Goal: Task Accomplishment & Management: Manage account settings

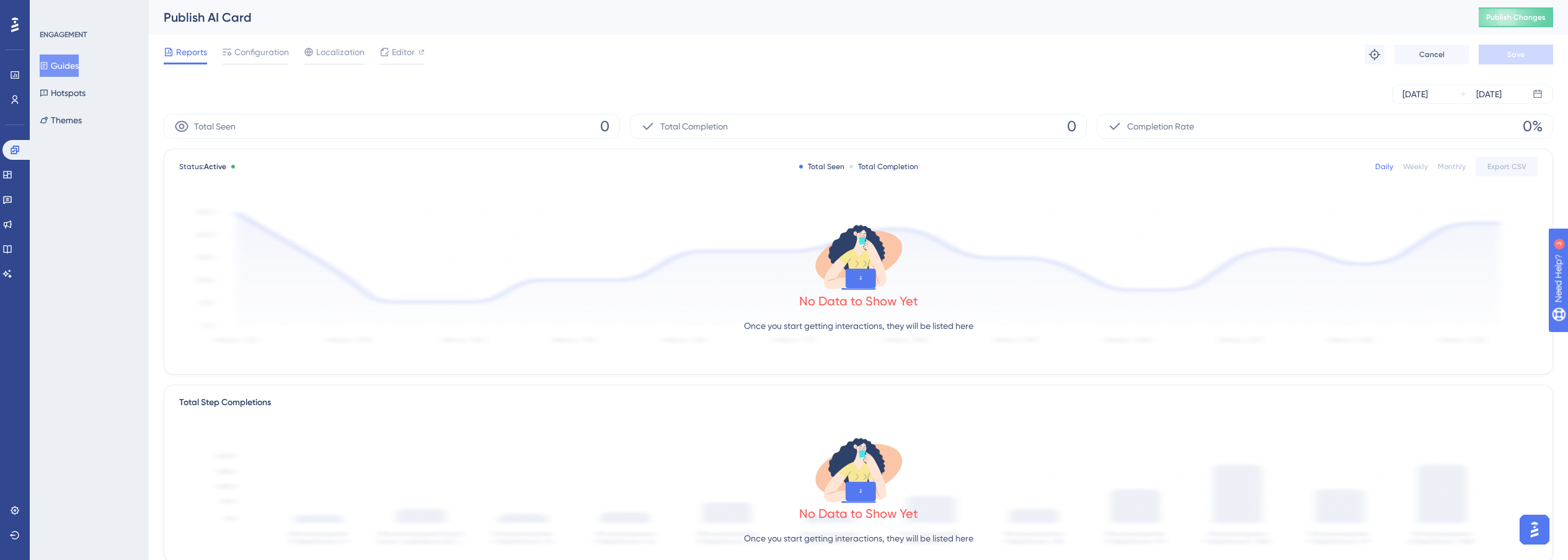
click at [70, 70] on button "Guides" at bounding box center [59, 66] width 39 height 23
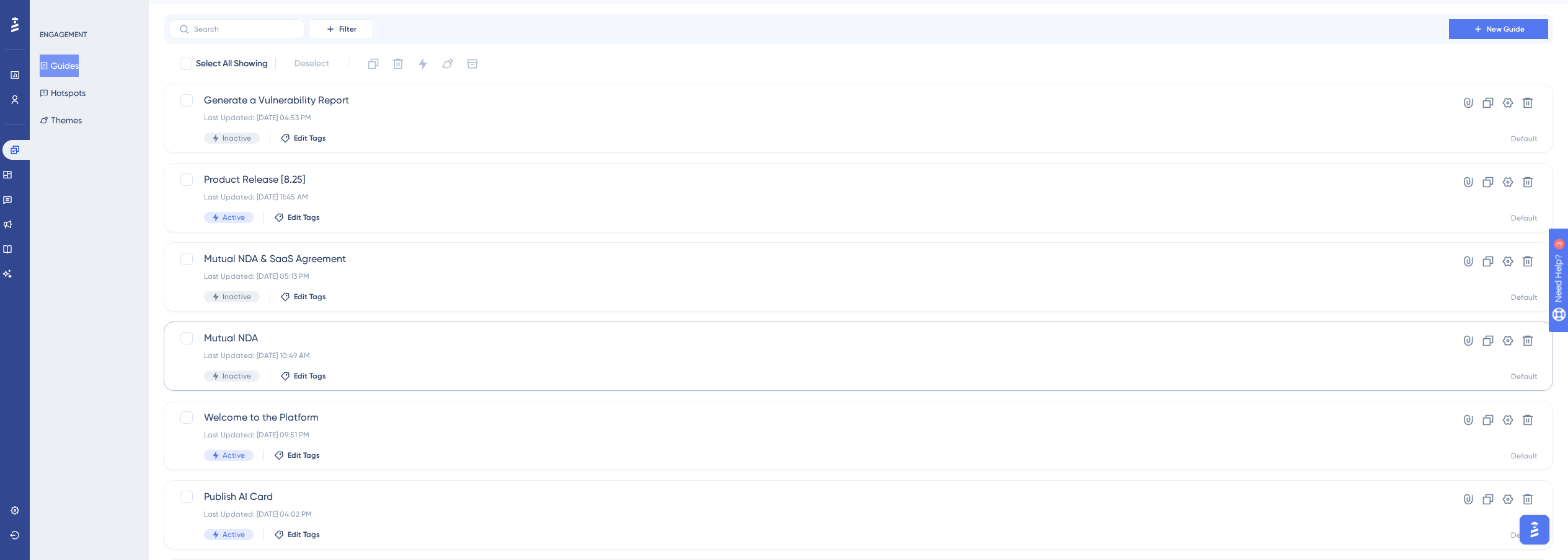
scroll to position [35, 0]
click at [484, 412] on span "Welcome to the Platform" at bounding box center [809, 414] width 1209 height 15
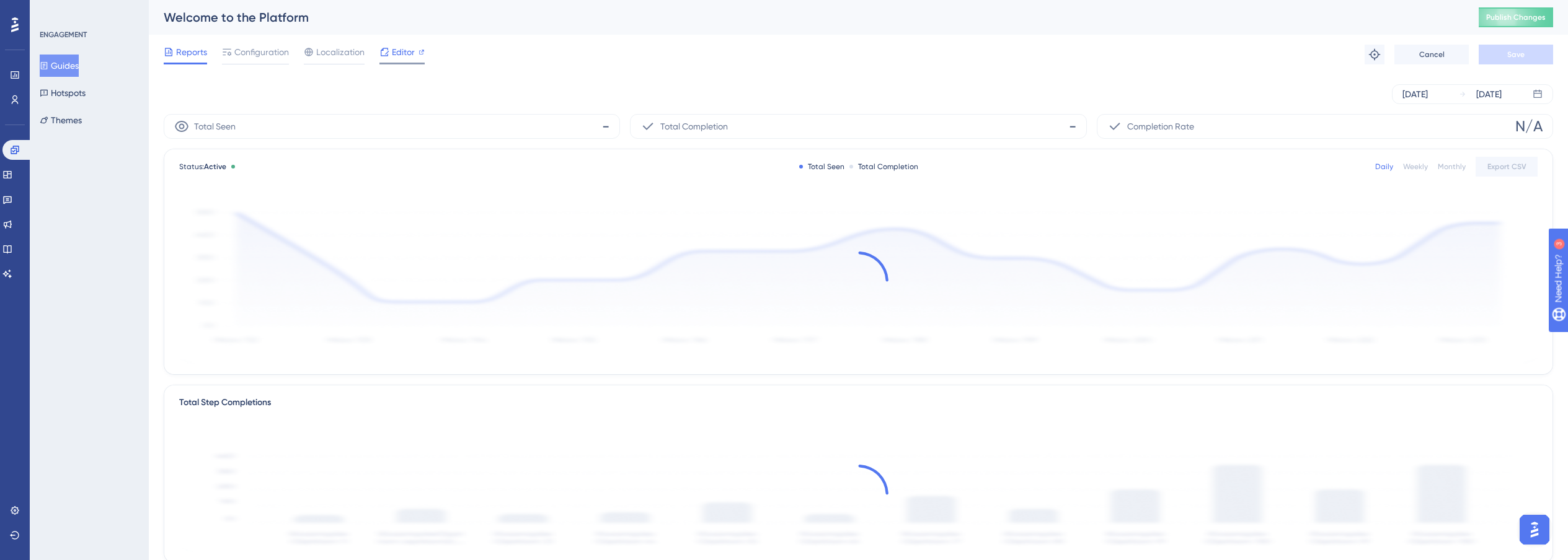
click at [392, 48] on span "Editor" at bounding box center [403, 52] width 23 height 15
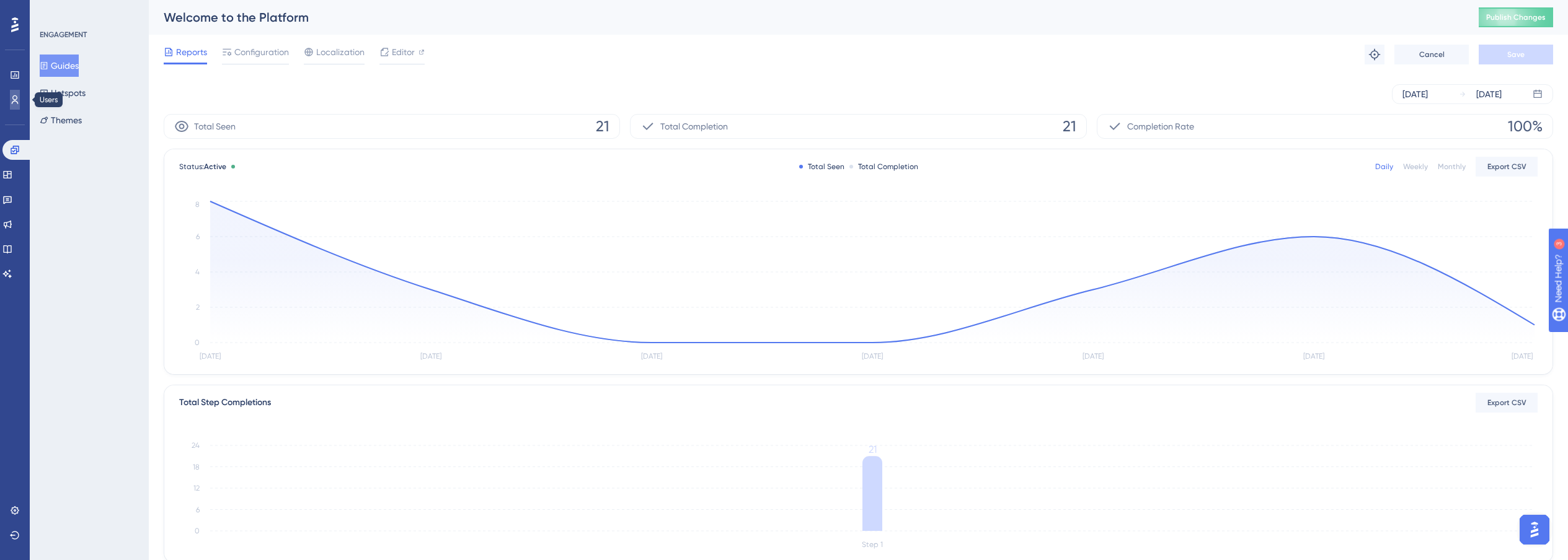
click at [0, 0] on link at bounding box center [0, 0] width 0 height 0
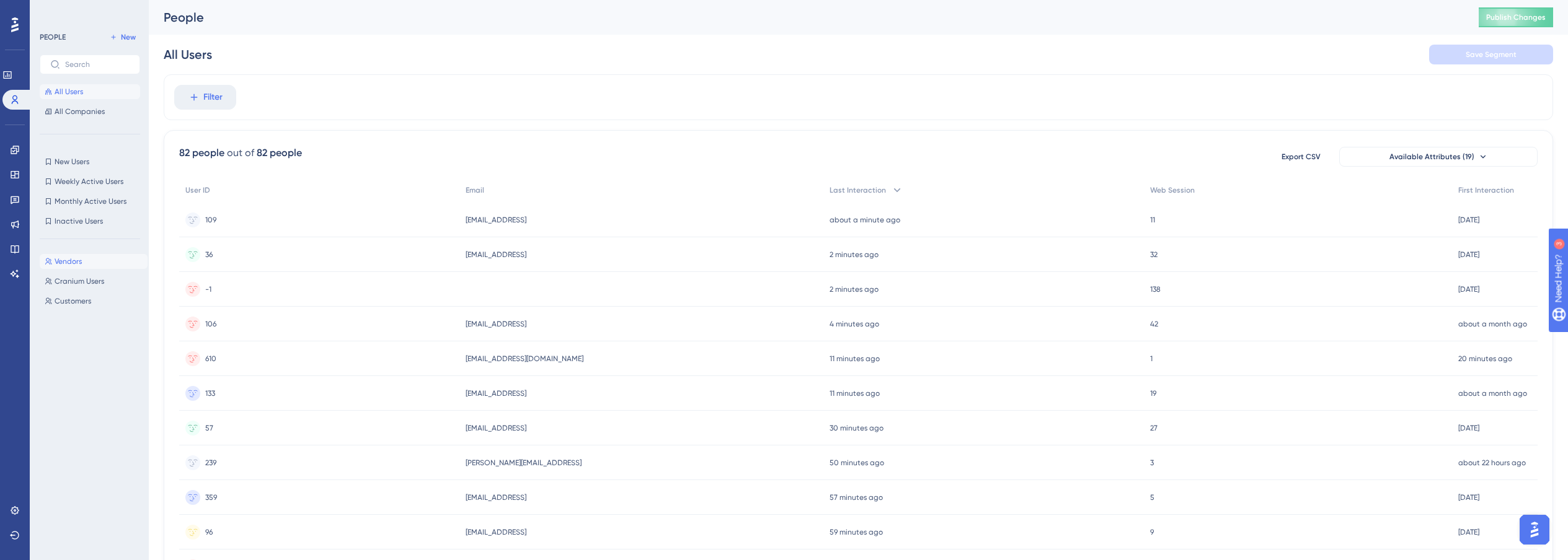
click at [76, 265] on span "Vendors" at bounding box center [68, 261] width 28 height 10
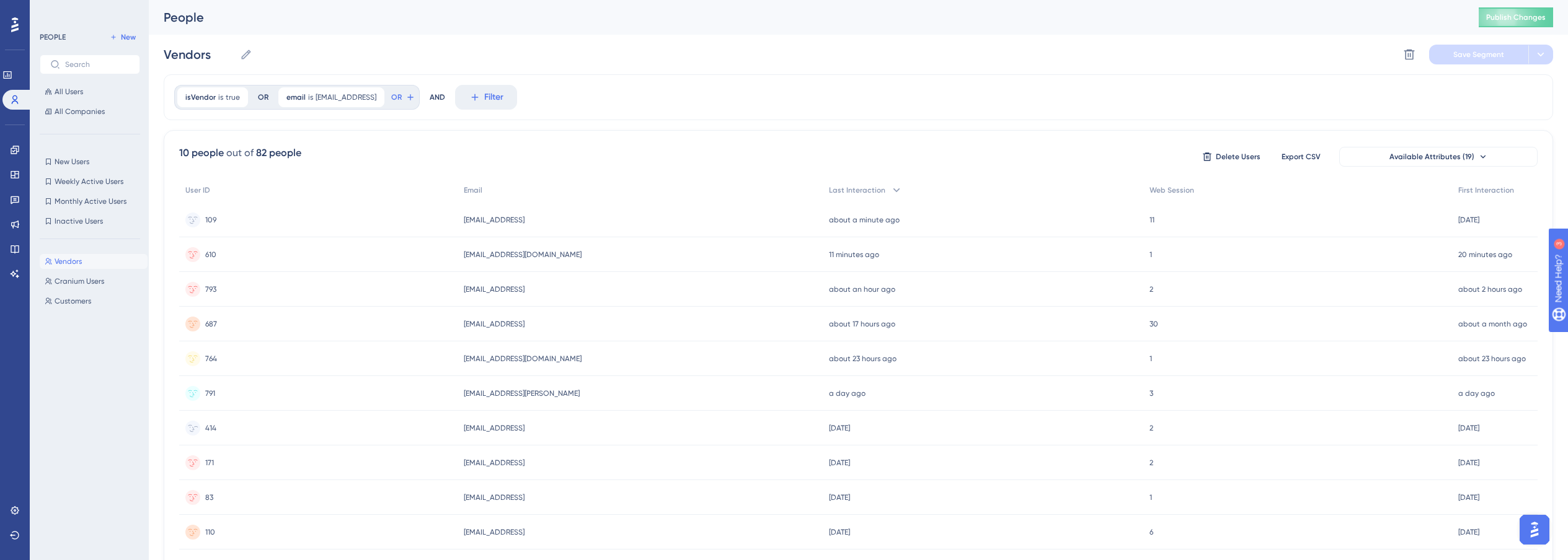
click at [337, 420] on div "414 414" at bounding box center [318, 428] width 278 height 35
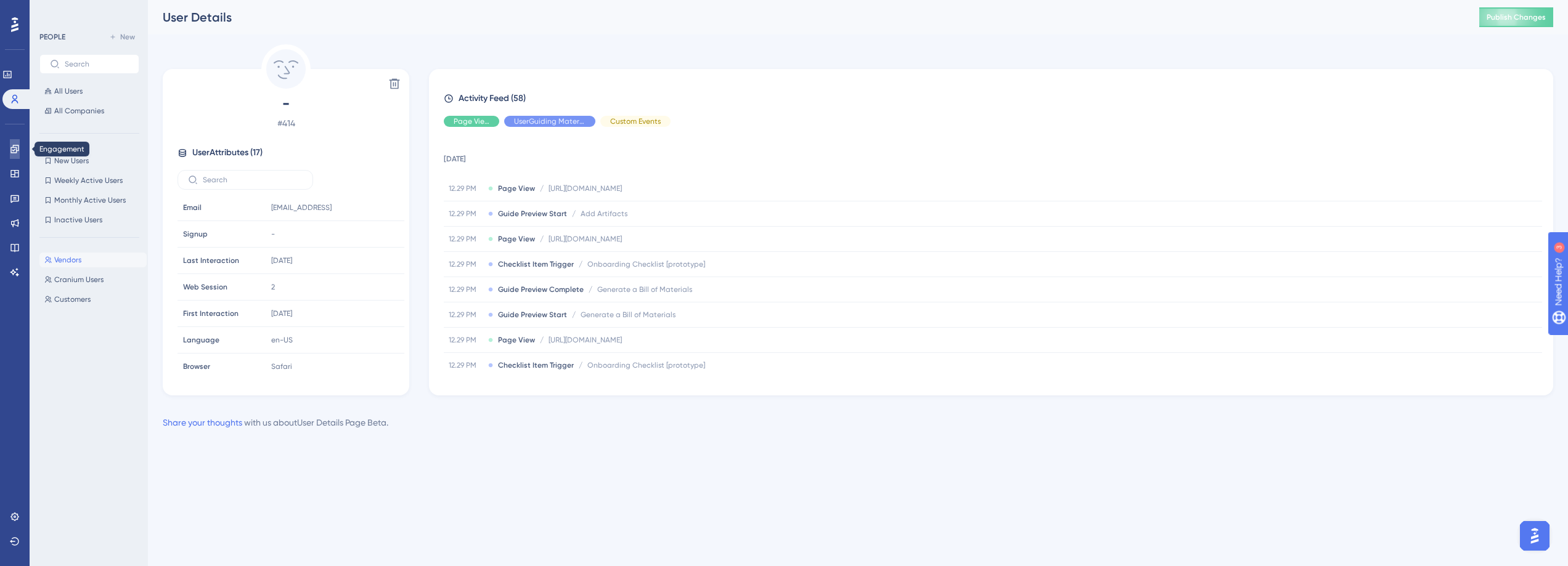
click at [19, 148] on icon at bounding box center [14, 149] width 10 height 10
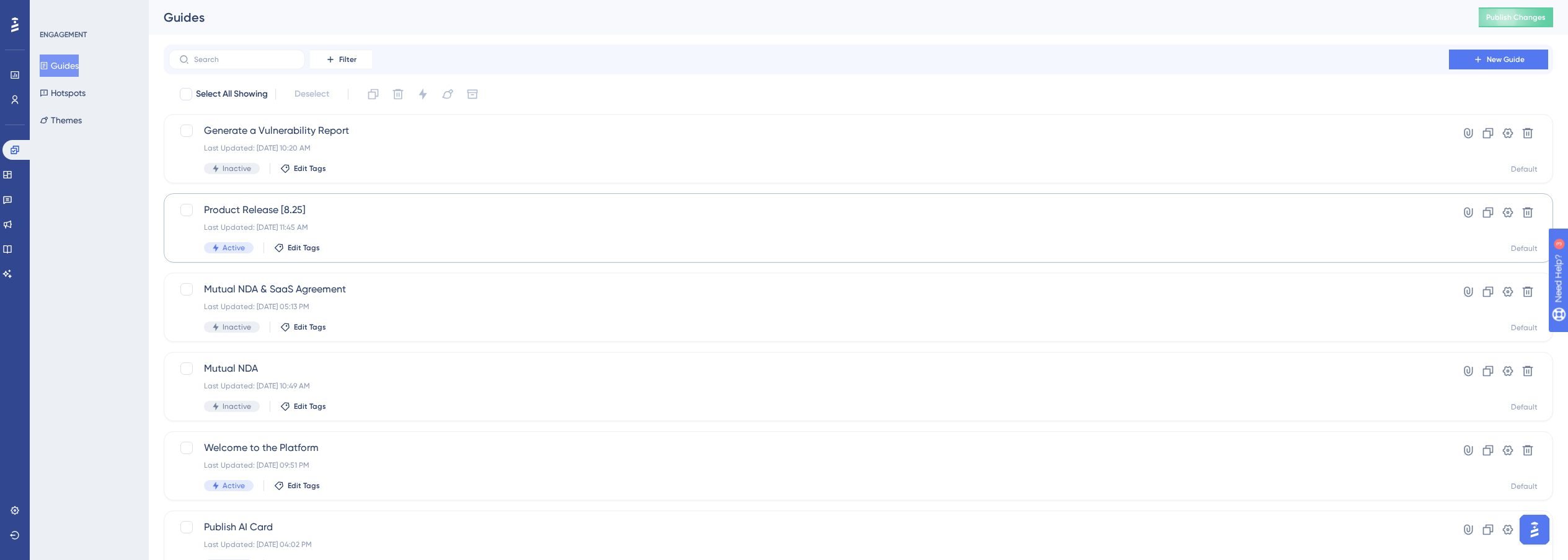
scroll to position [2, 0]
click at [439, 146] on div "Last Updated: [DATE] 10:20 AM" at bounding box center [809, 146] width 1209 height 10
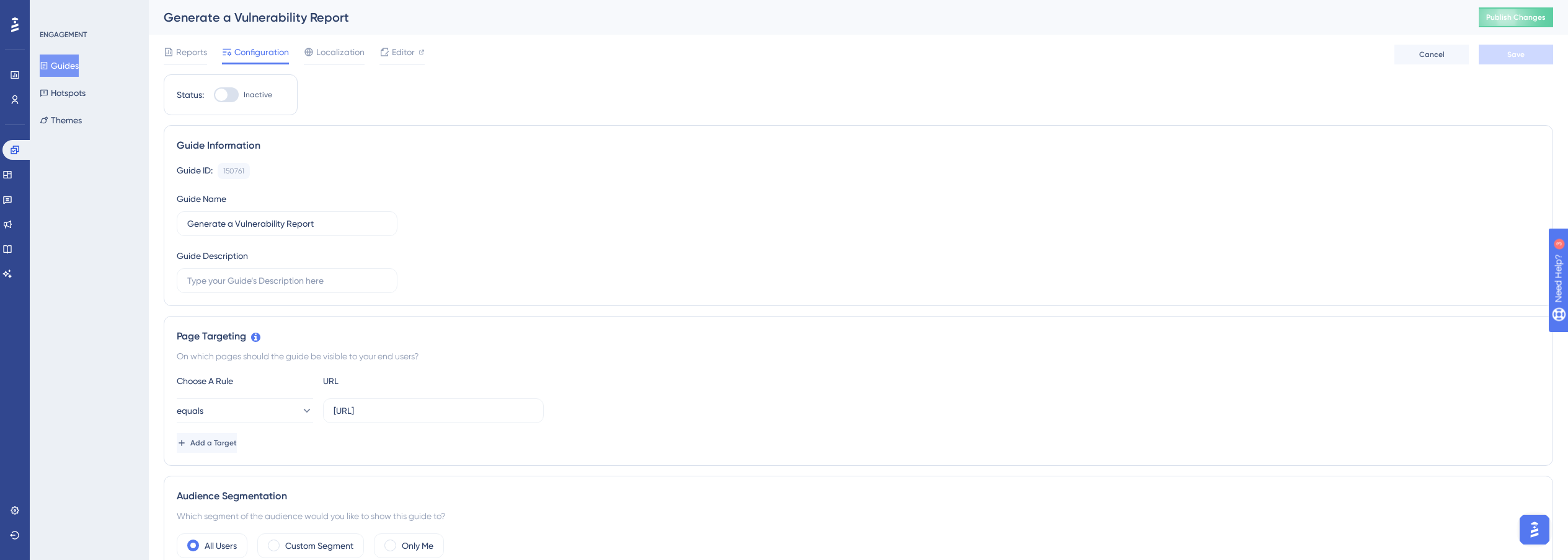
click at [223, 98] on div at bounding box center [221, 95] width 12 height 12
click at [214, 95] on input "Inactive" at bounding box center [214, 95] width 1 height 1
checkbox input "true"
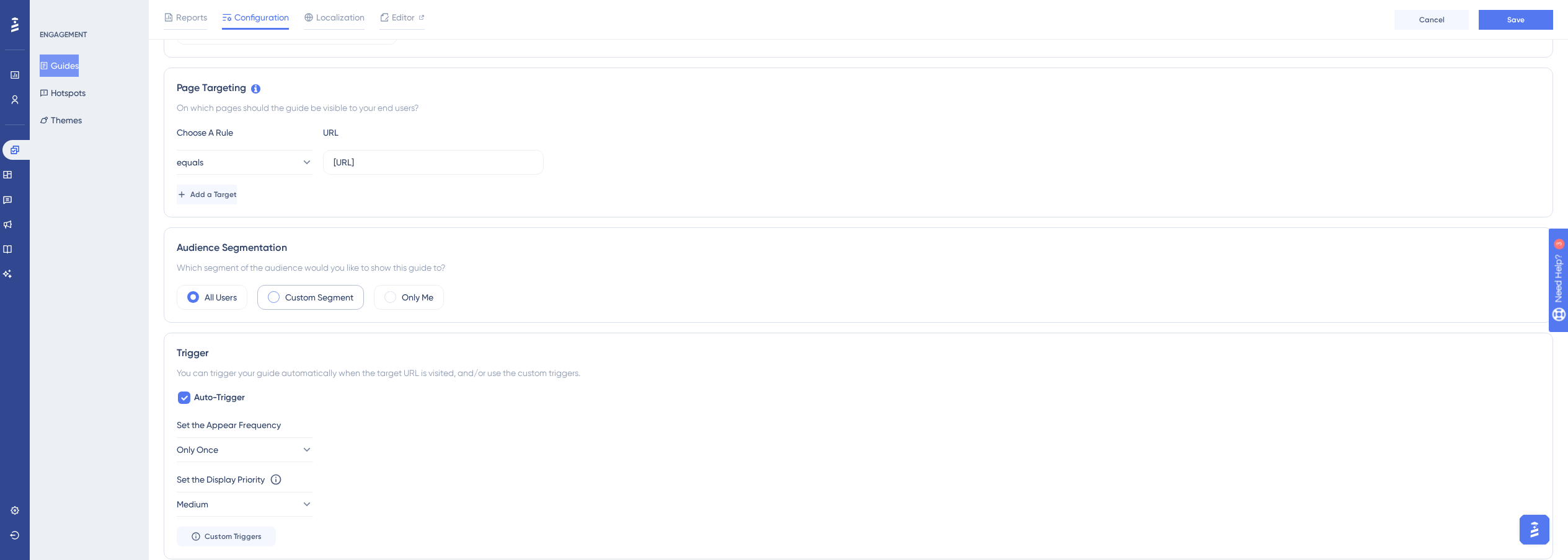
click at [341, 299] on label "Custom Segment" at bounding box center [319, 297] width 68 height 15
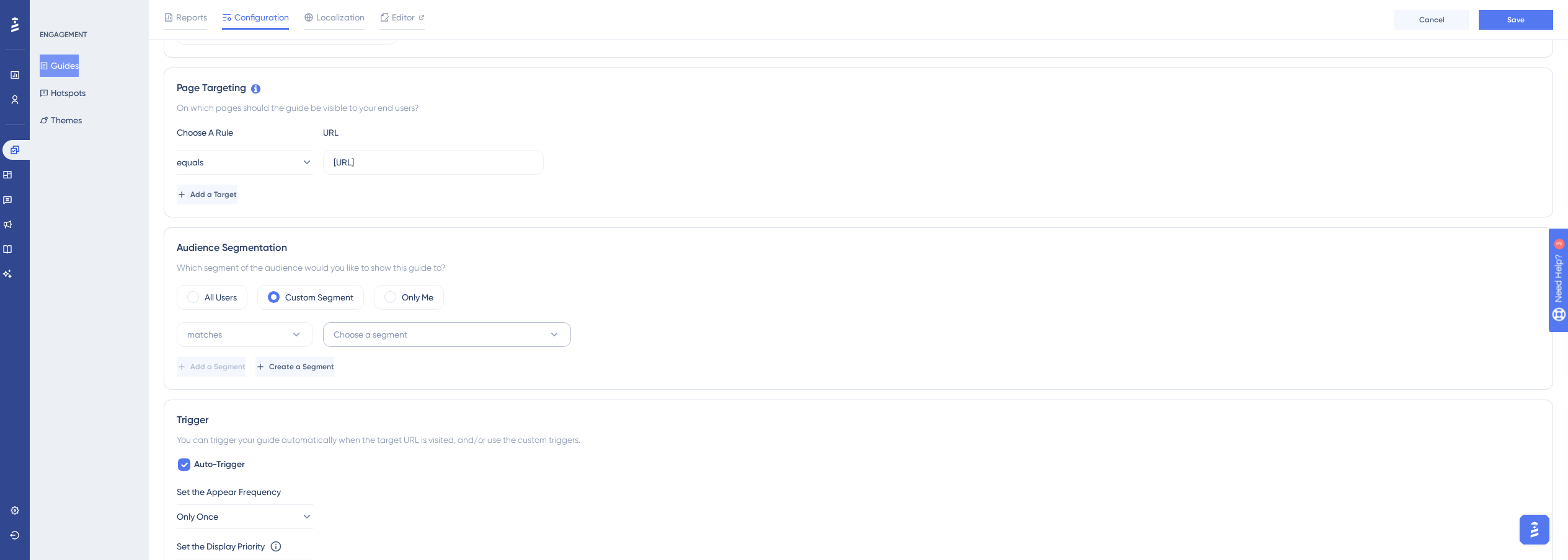
scroll to position [256, 0]
click at [435, 339] on button "Choose a segment" at bounding box center [447, 332] width 248 height 25
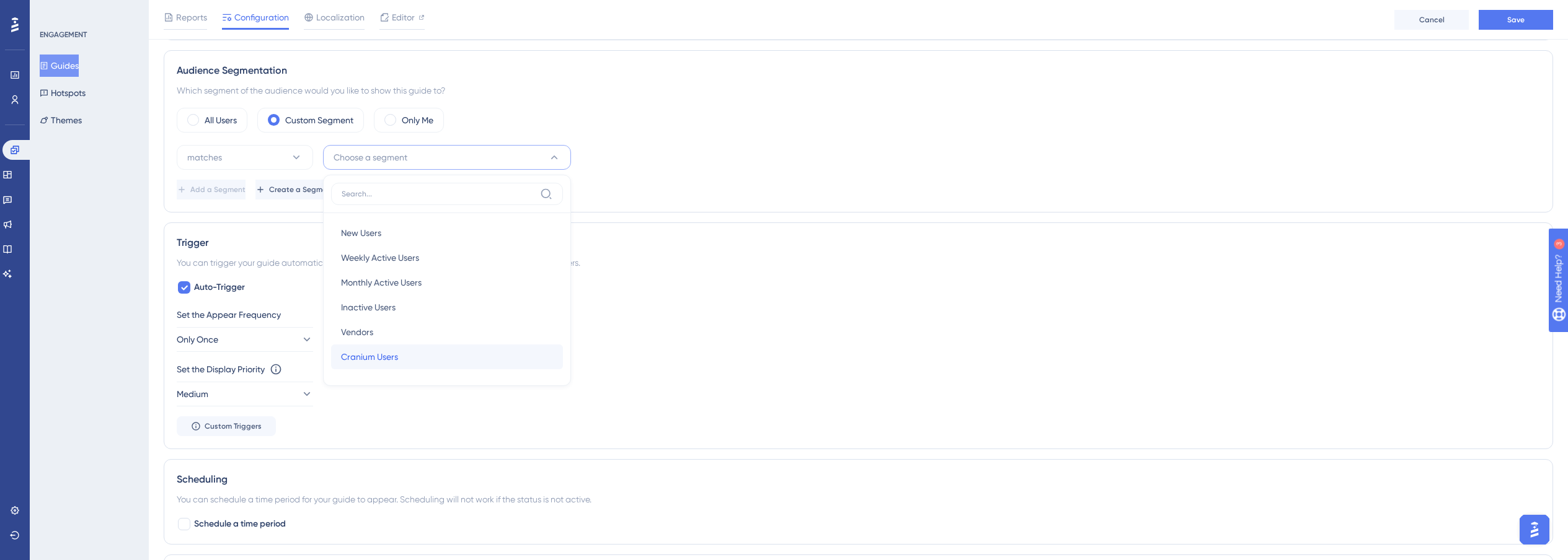
click at [436, 361] on div "Cranium Users Cranium Users" at bounding box center [447, 357] width 212 height 25
click at [247, 191] on span "Add a Segment" at bounding box center [219, 189] width 55 height 10
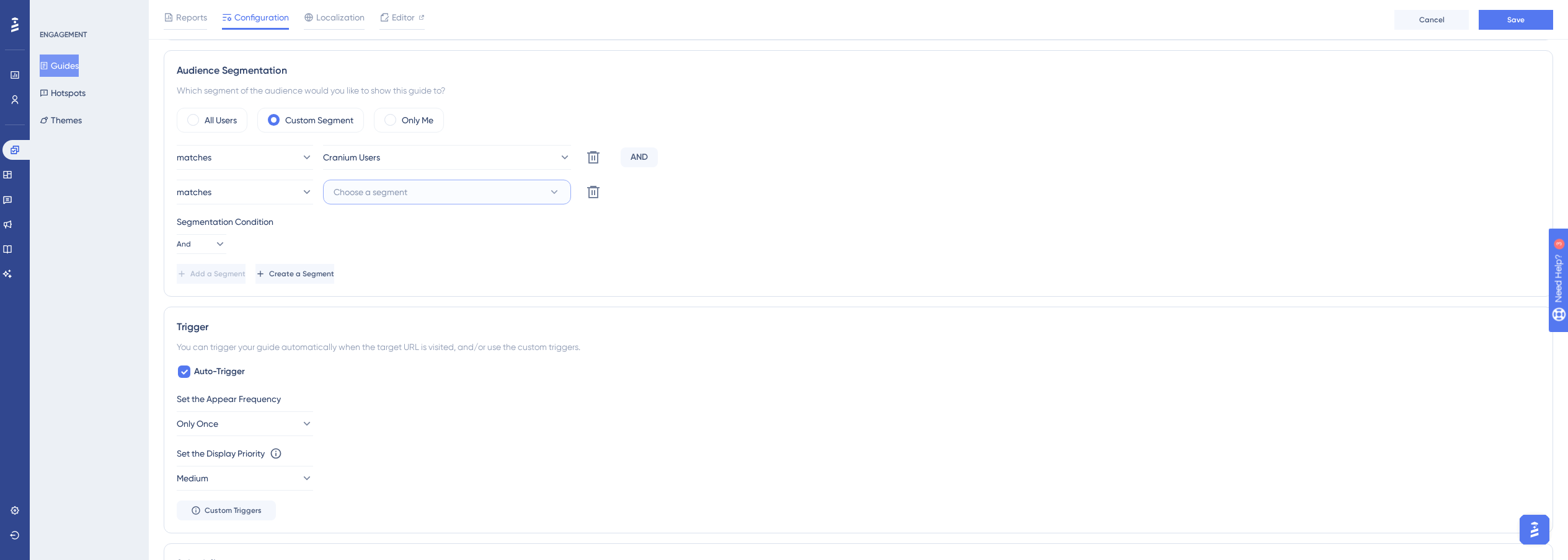
click at [378, 202] on button "Choose a segment" at bounding box center [447, 192] width 248 height 25
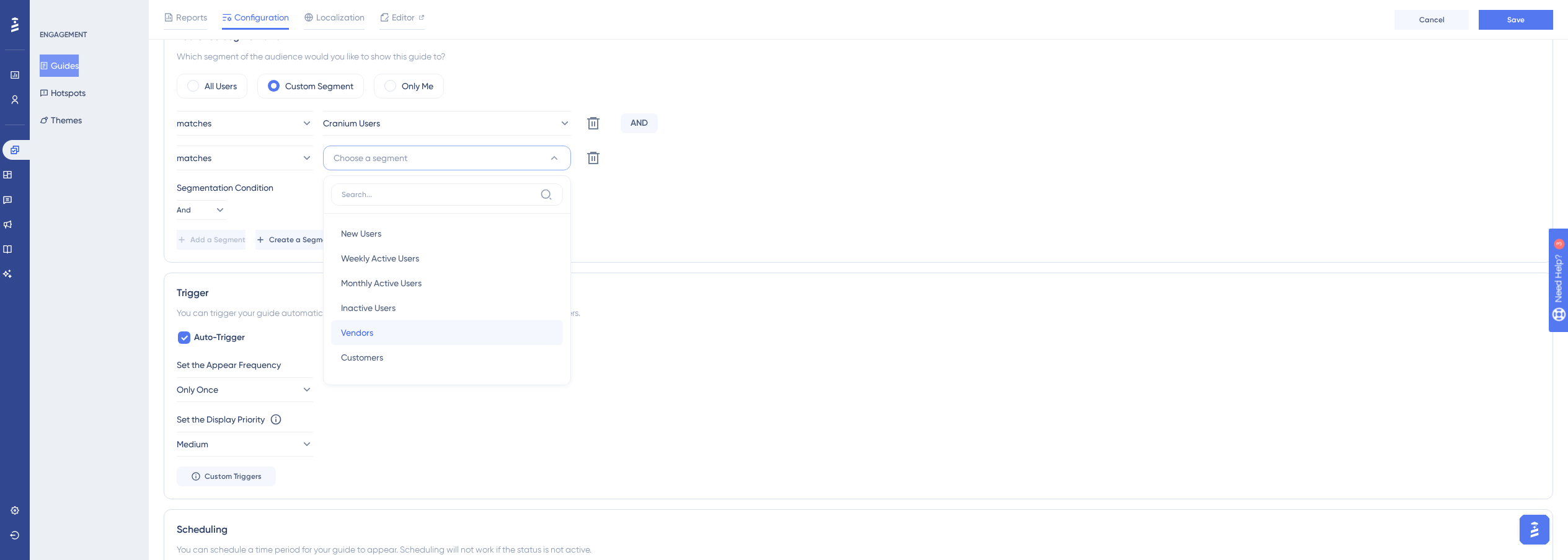
click at [393, 339] on div "Vendors Vendors" at bounding box center [447, 333] width 212 height 25
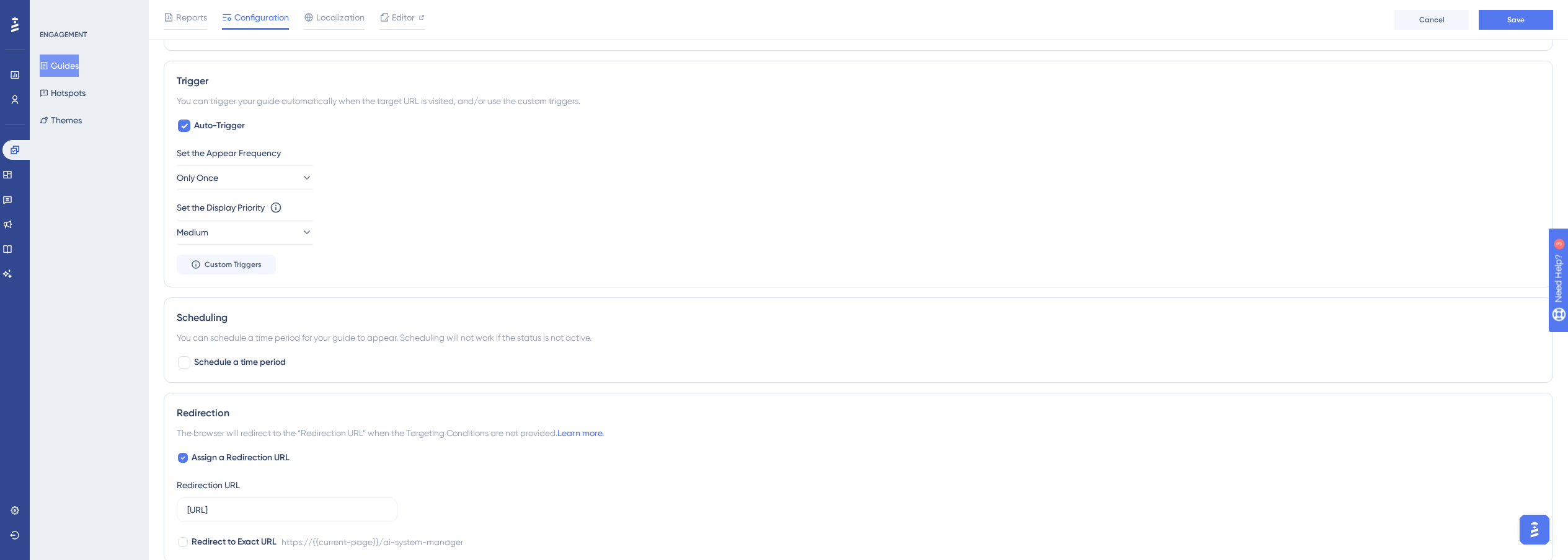
scroll to position [680, 0]
click at [179, 120] on div at bounding box center [184, 123] width 12 height 12
checkbox input "false"
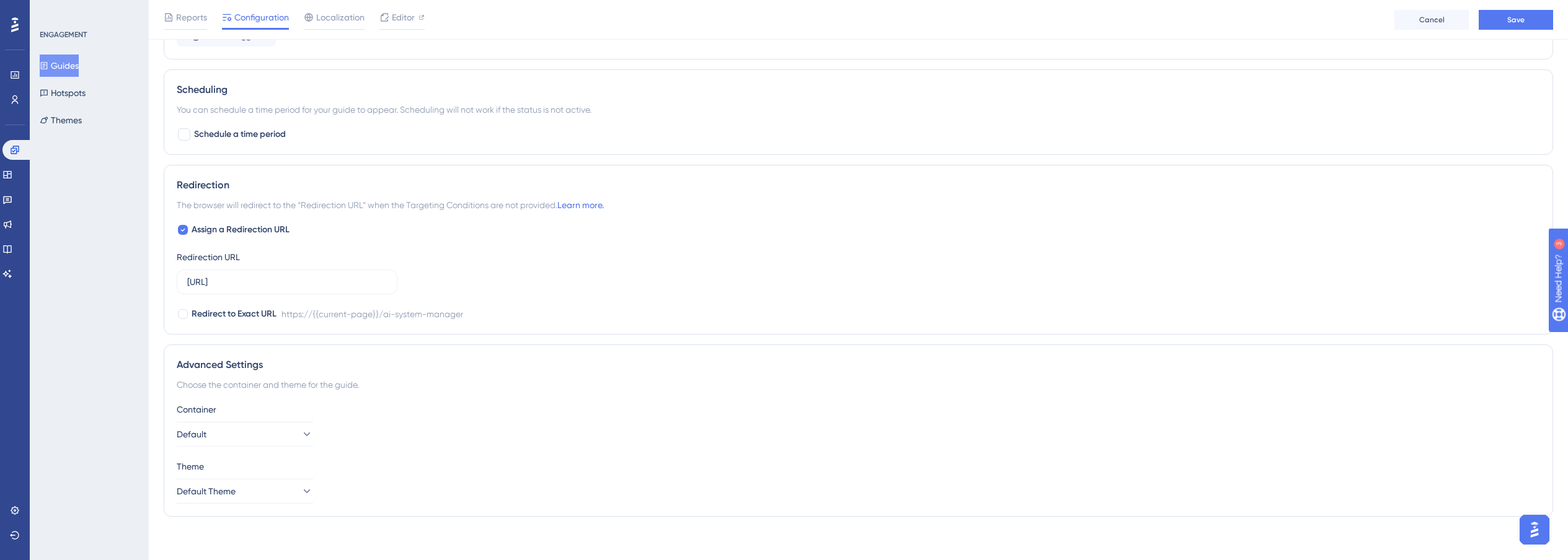
scroll to position [802, 0]
click at [1526, 18] on button "Save" at bounding box center [1516, 19] width 74 height 20
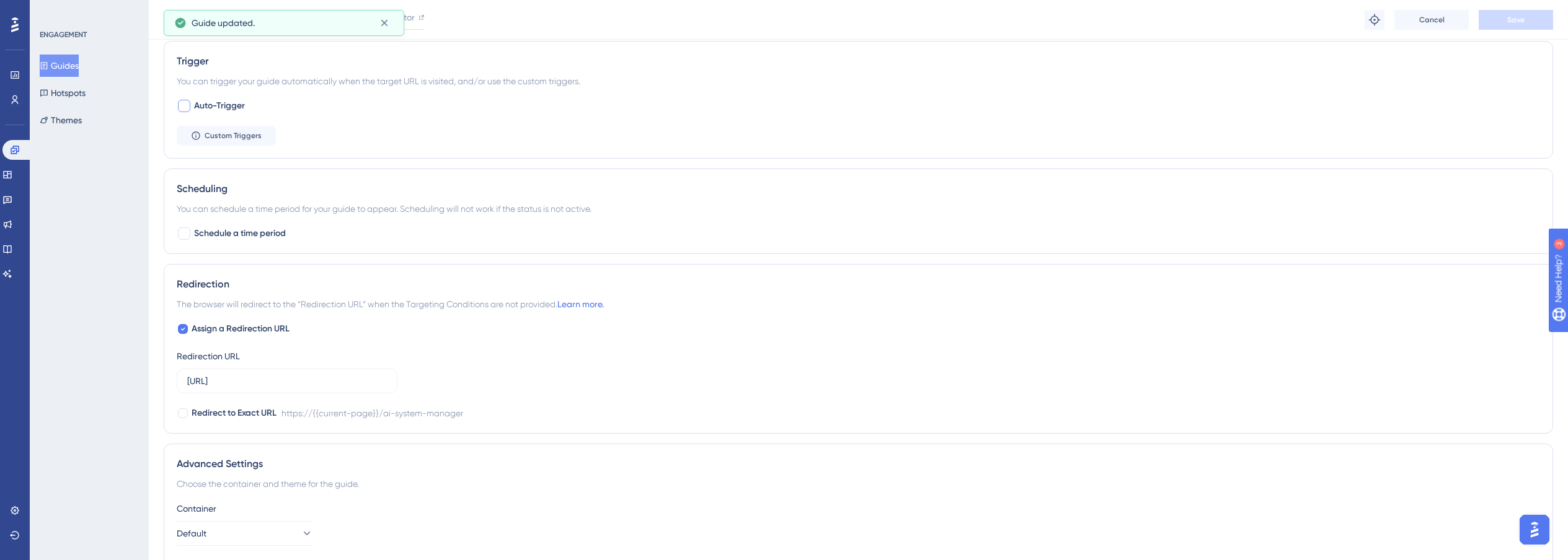
scroll to position [0, 0]
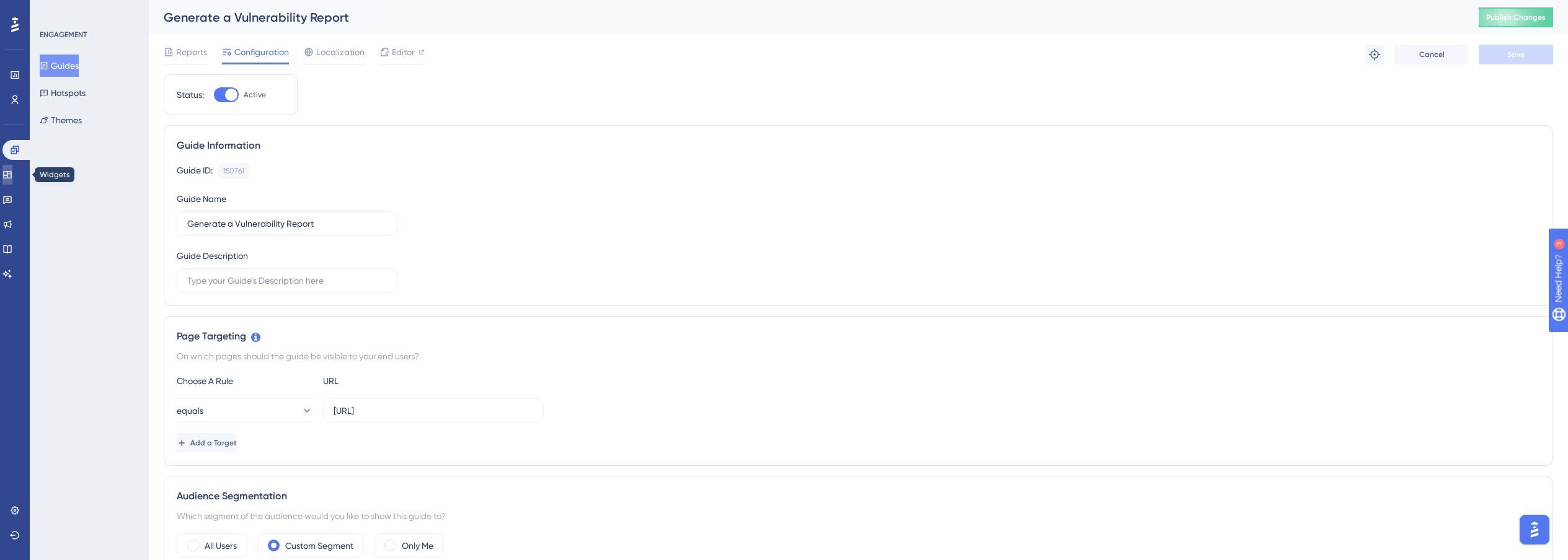
click at [12, 181] on link at bounding box center [7, 175] width 10 height 20
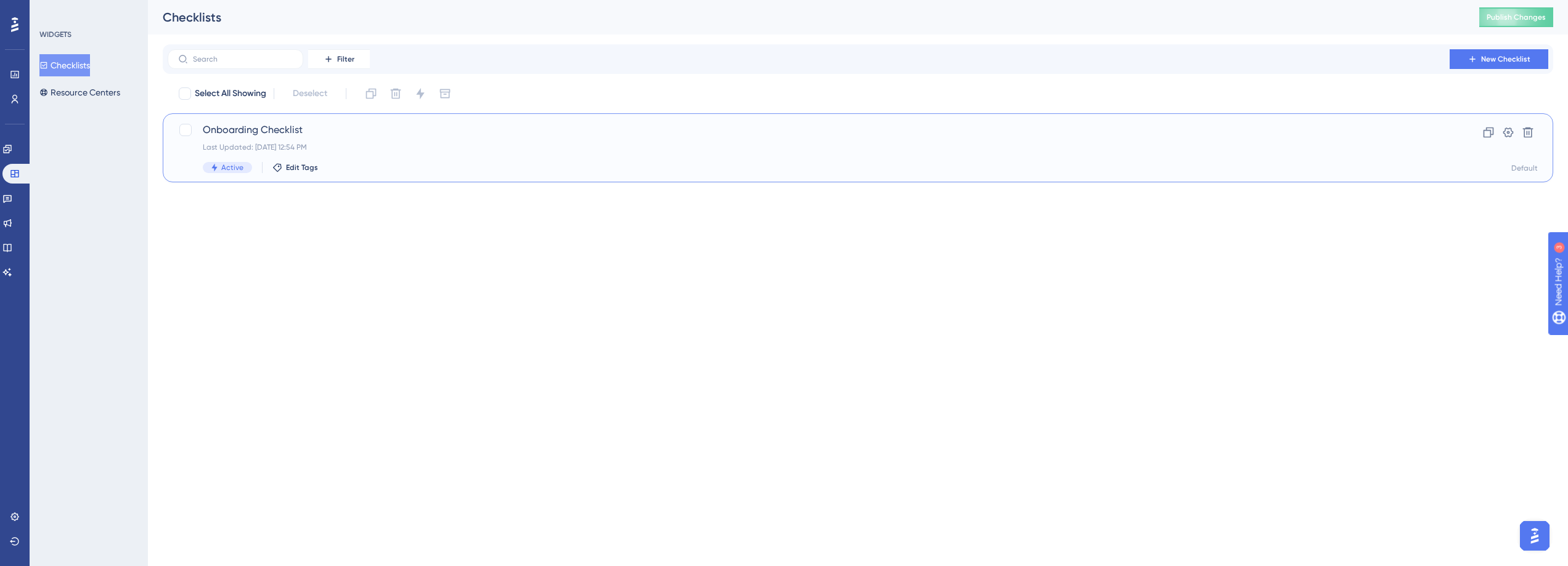
click at [346, 141] on div "Onboarding Checklist Last Updated: [DATE] 12:54 PM Active Edit Tags" at bounding box center [809, 147] width 1212 height 51
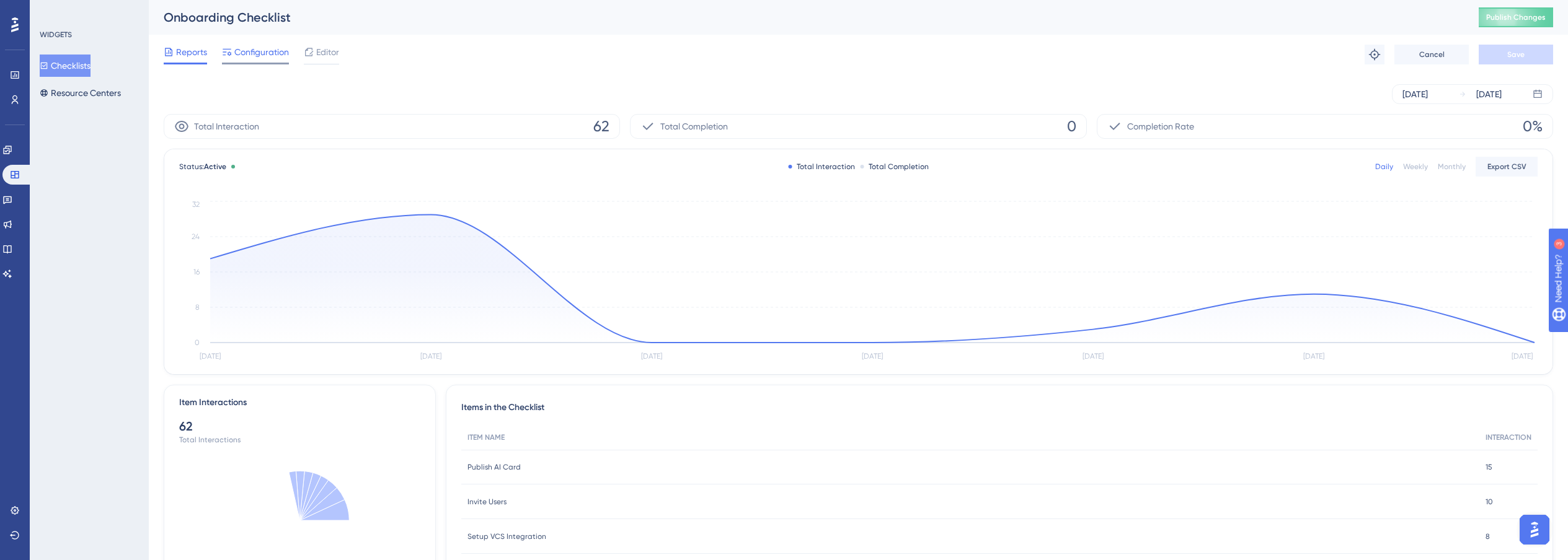
click at [266, 52] on span "Configuration" at bounding box center [261, 52] width 54 height 15
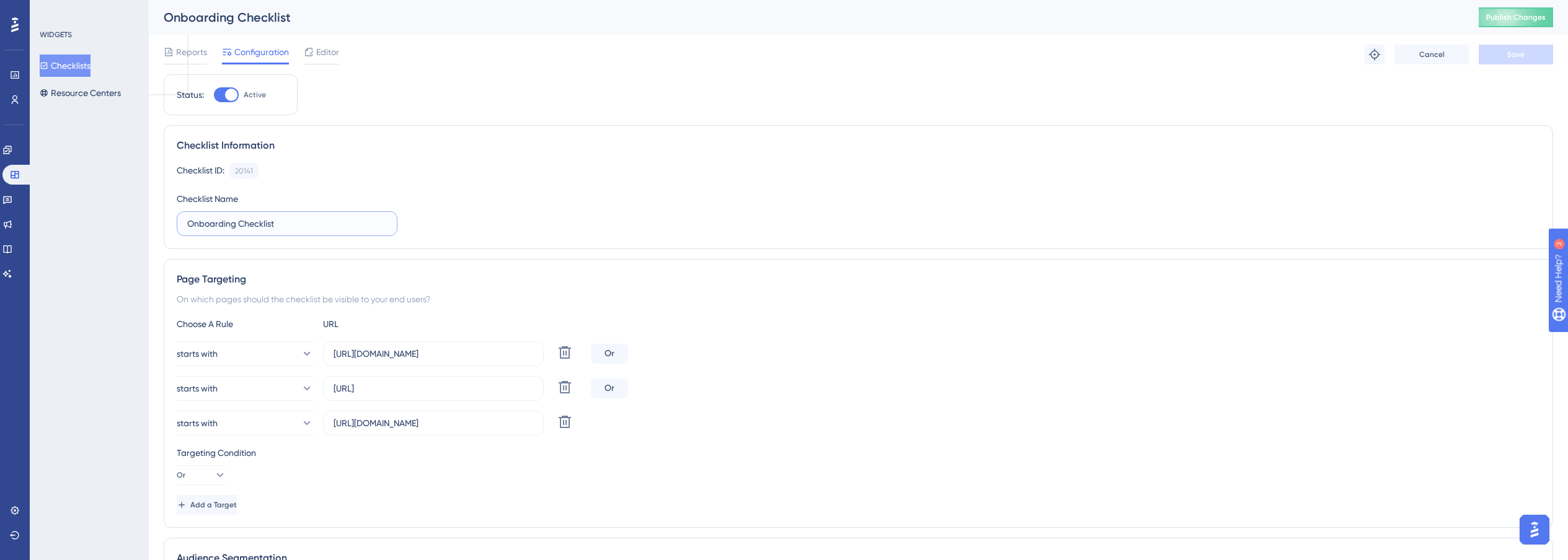
click at [223, 229] on input "Onboarding Checklist" at bounding box center [287, 223] width 200 height 14
click at [210, 218] on input "Onboarding Checklist" at bounding box center [287, 223] width 200 height 14
click at [209, 221] on input "Onboarding Checklist" at bounding box center [287, 223] width 200 height 14
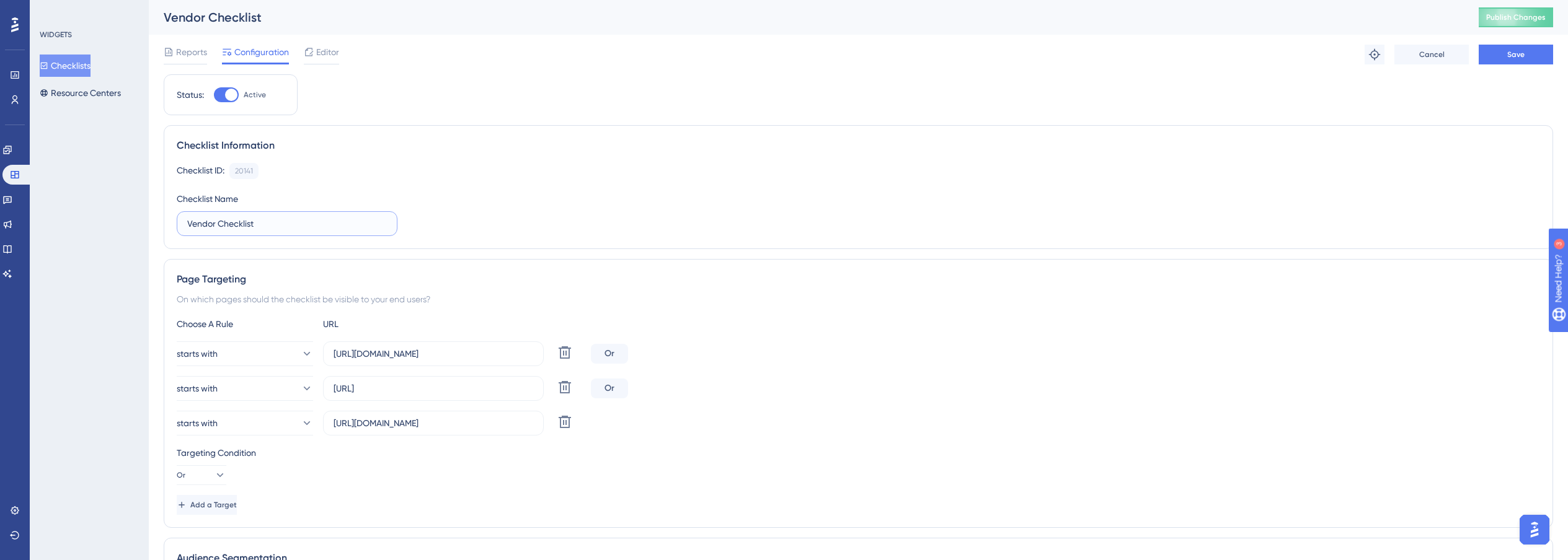
type input "Vendor Checklist"
click at [759, 293] on div "On which pages should the checklist be visible to your end users?" at bounding box center [858, 299] width 1363 height 15
click at [1519, 54] on span "Save" at bounding box center [1515, 54] width 17 height 10
click at [322, 50] on span "Editor" at bounding box center [328, 52] width 23 height 15
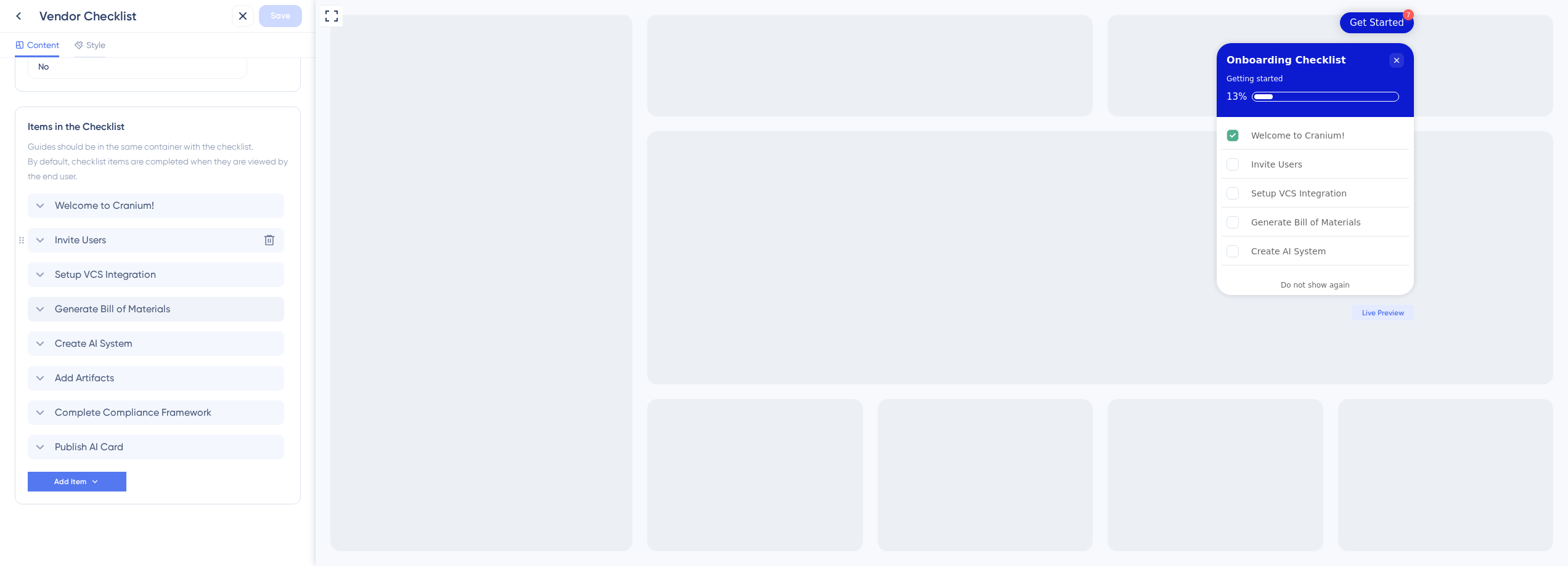
scroll to position [483, 0]
click at [94, 480] on icon at bounding box center [95, 479] width 5 height 3
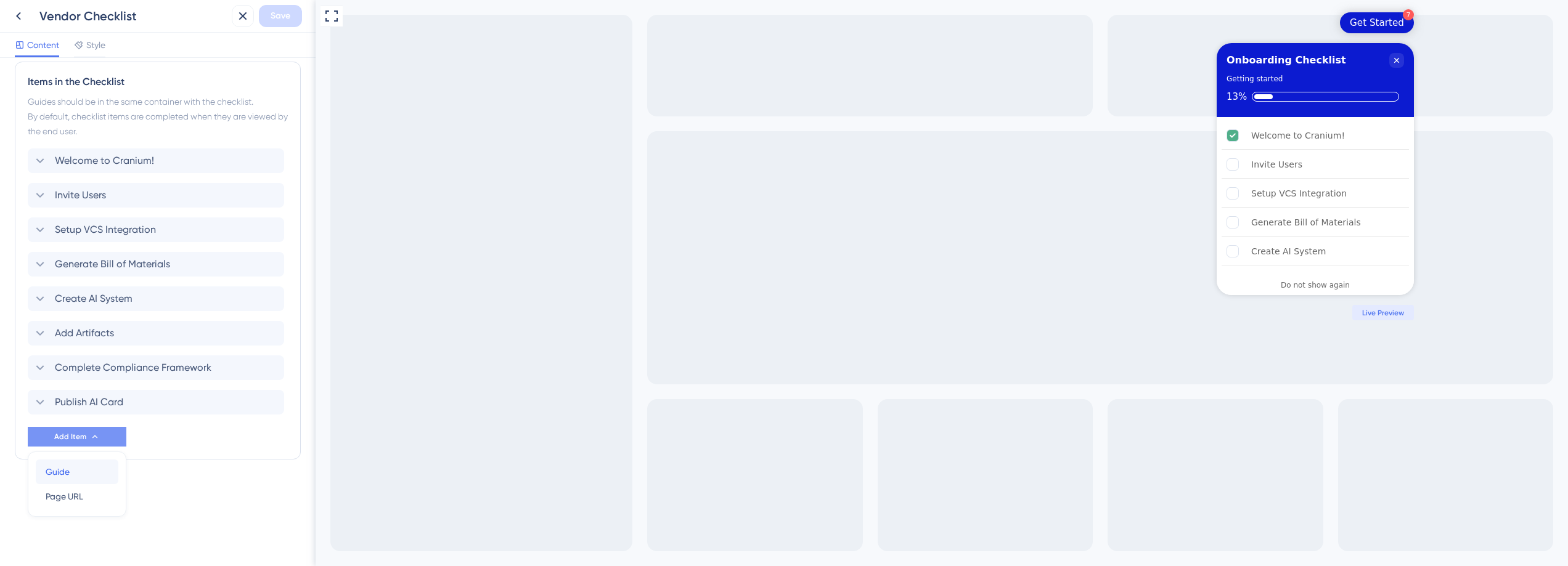
click at [73, 479] on div "Guide Guide" at bounding box center [77, 471] width 63 height 25
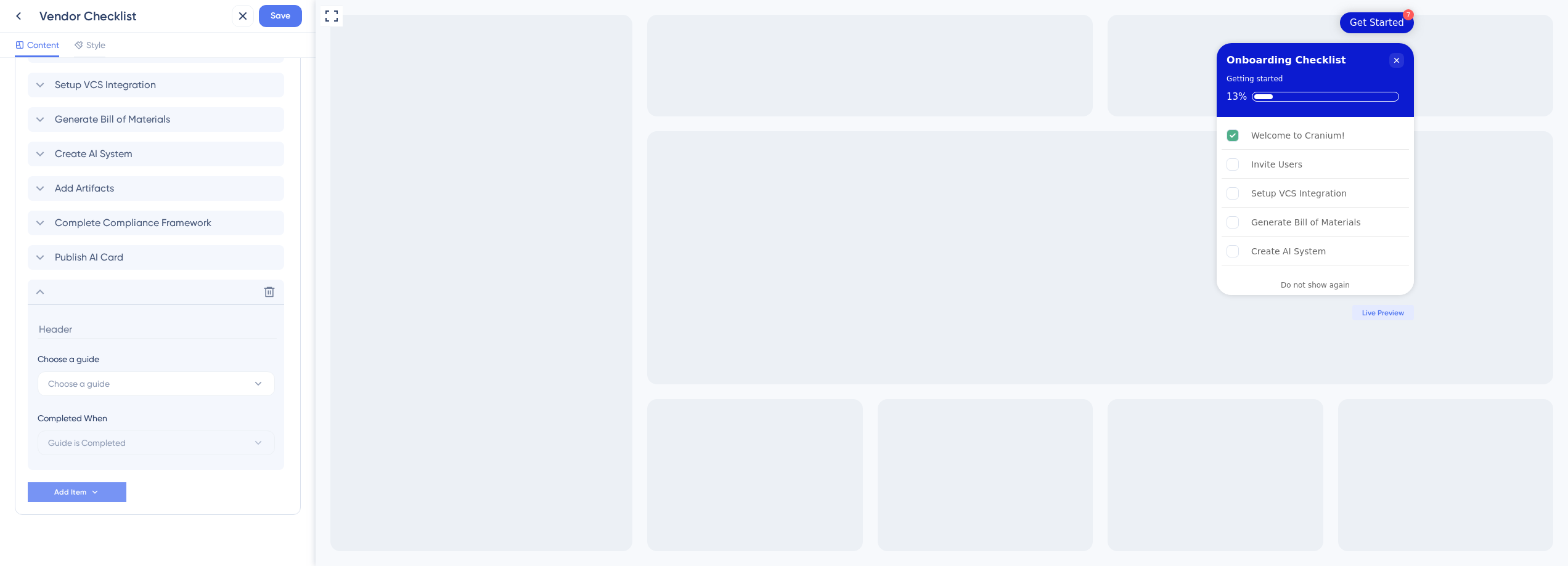
scroll to position [683, 0]
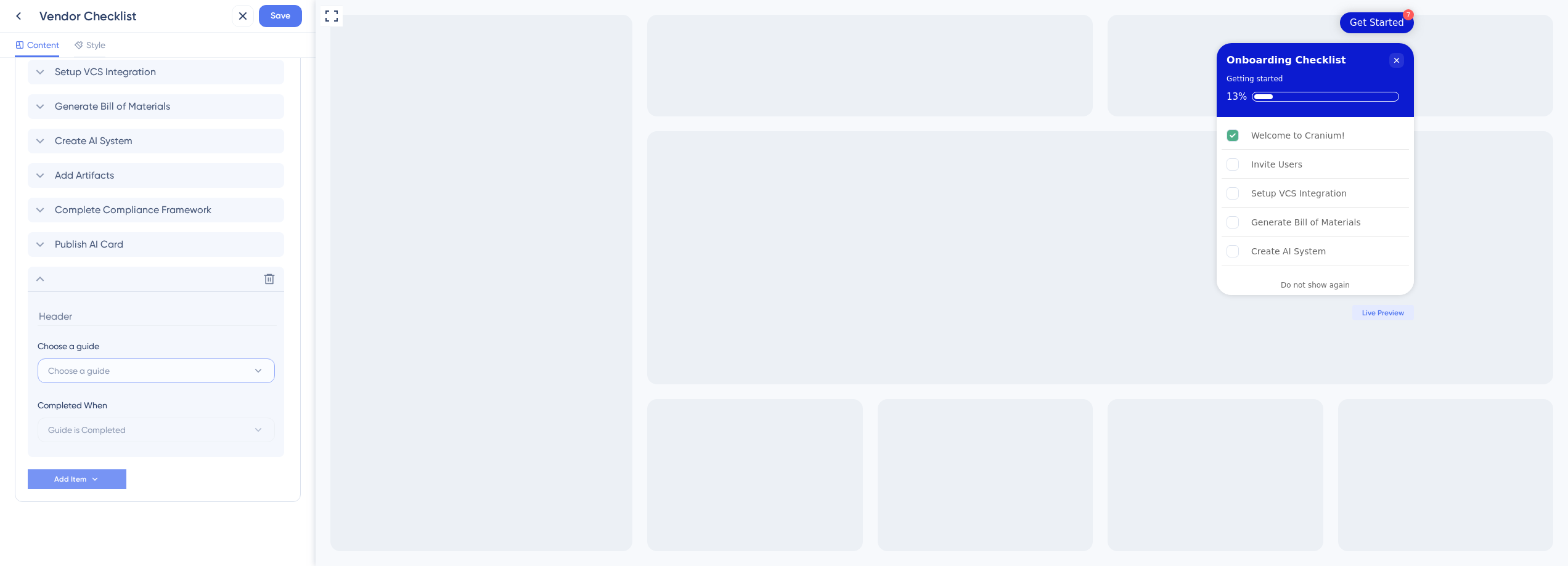
click at [155, 372] on button "Choose a guide" at bounding box center [156, 371] width 237 height 25
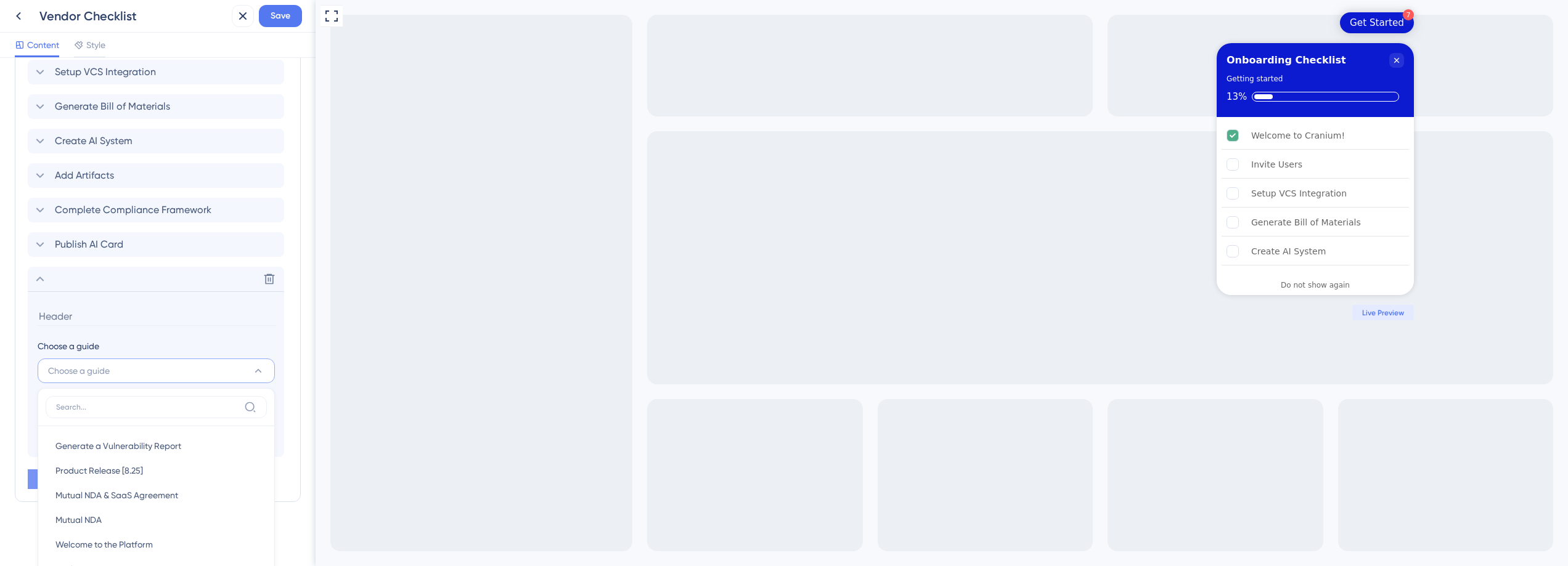
scroll to position [835, 0]
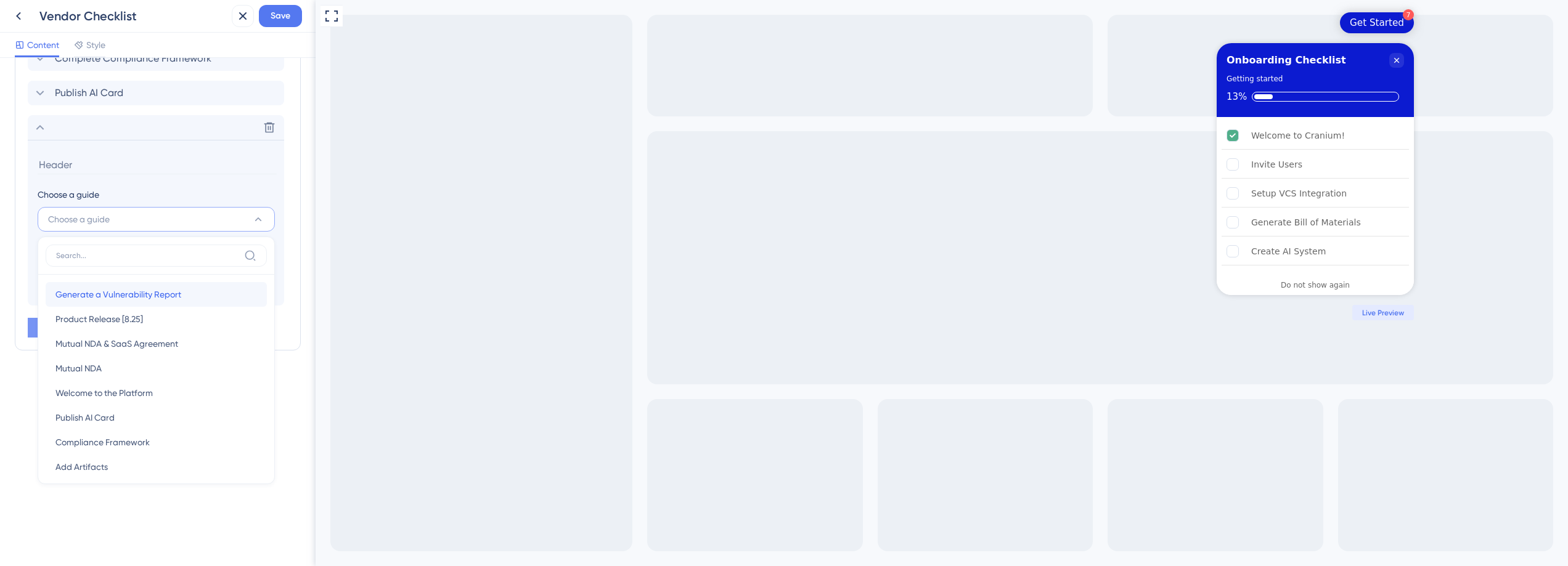
click at [187, 292] on div "Generate a Vulnerability Report Generate a Vulnerability Report" at bounding box center [156, 294] width 201 height 25
type input "Generate a Vulnerability Report"
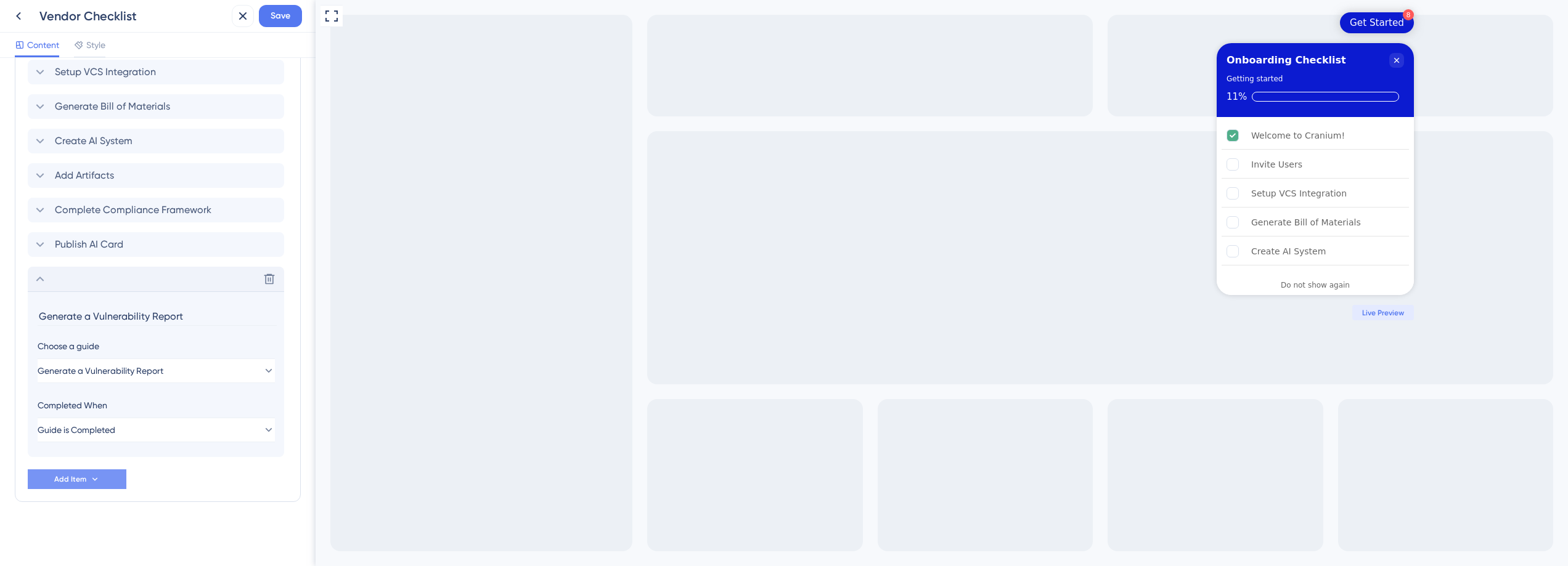
click at [38, 277] on icon at bounding box center [40, 279] width 14 height 14
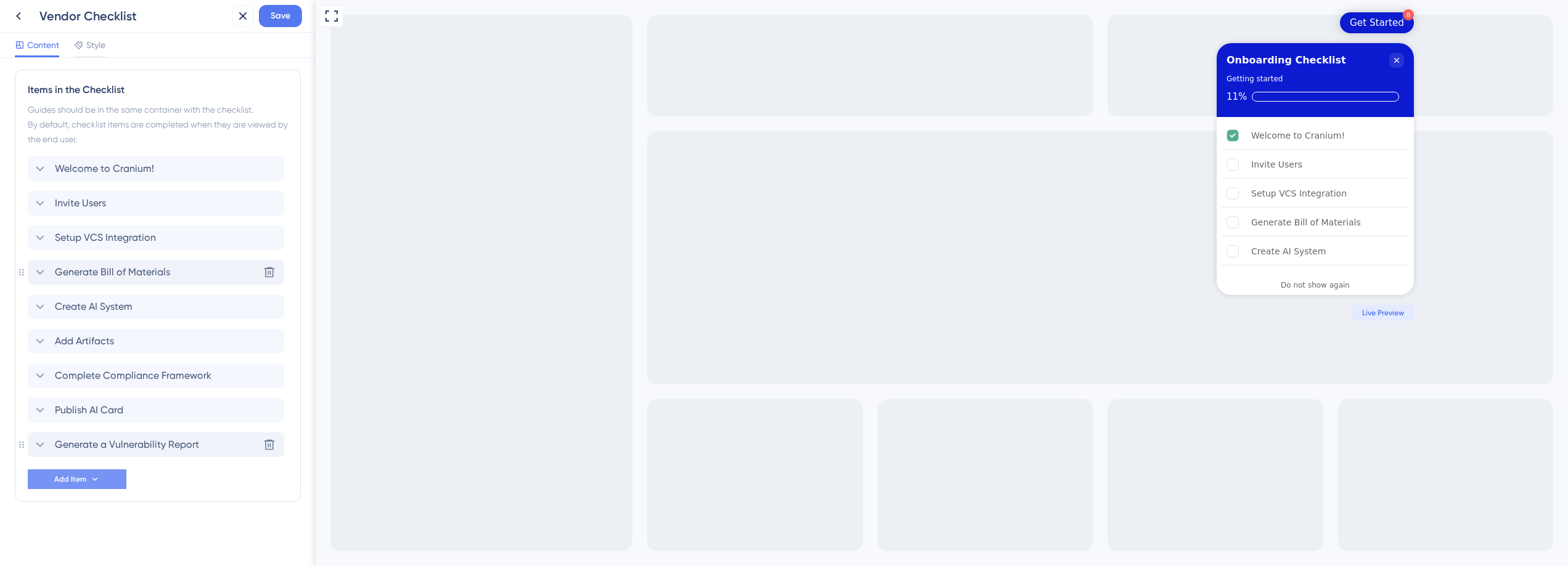
scroll to position [518, 0]
click at [27, 340] on div "Generate a Vulnerability Report Delete" at bounding box center [155, 341] width 257 height 25
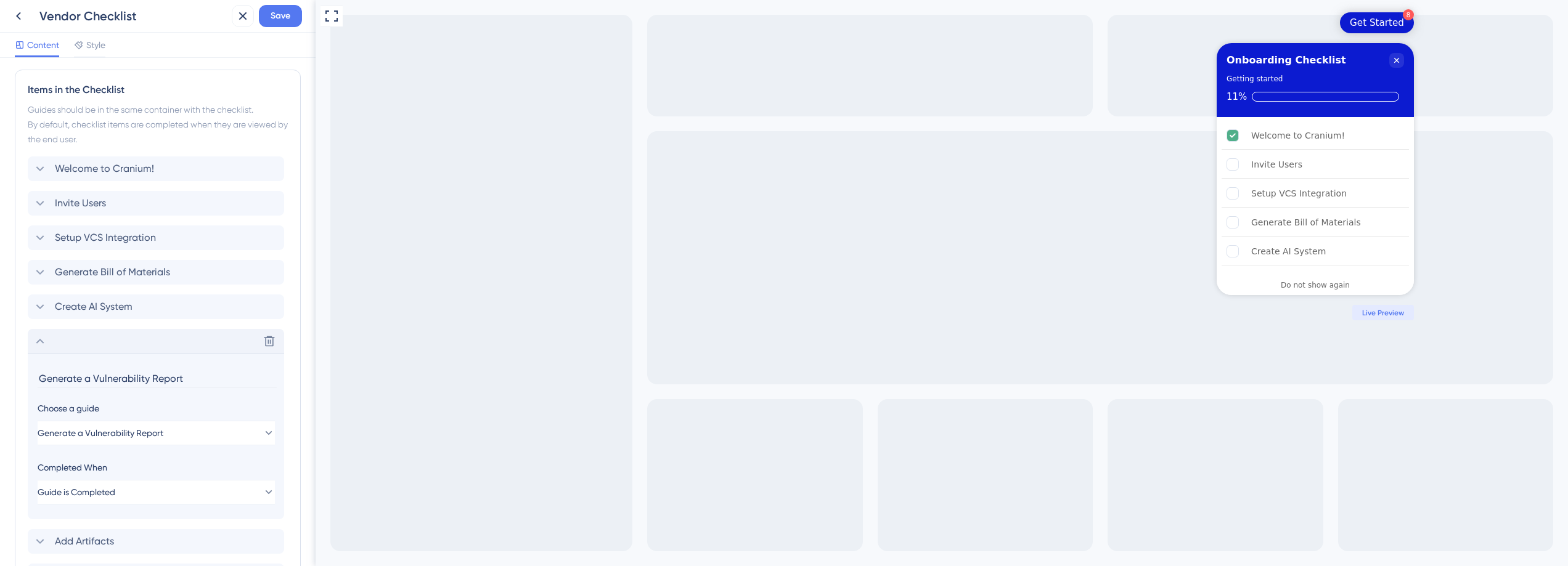
scroll to position [683, 0]
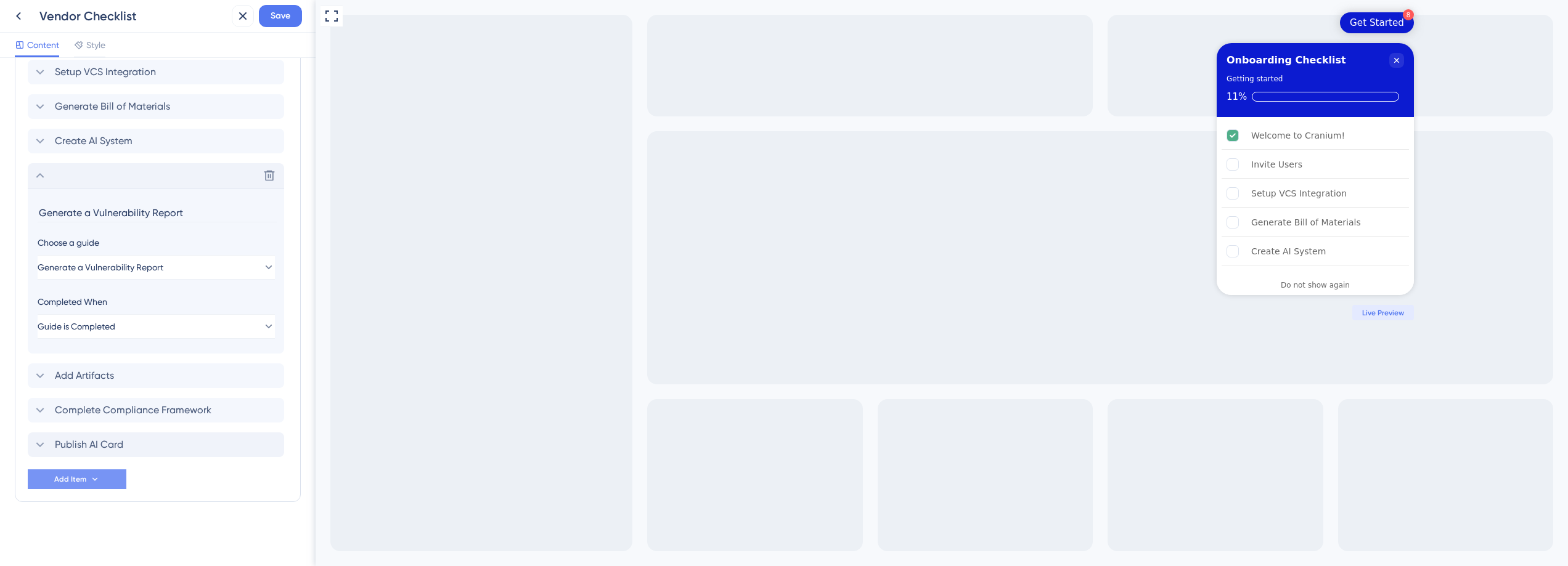
click at [44, 171] on icon at bounding box center [40, 175] width 14 height 14
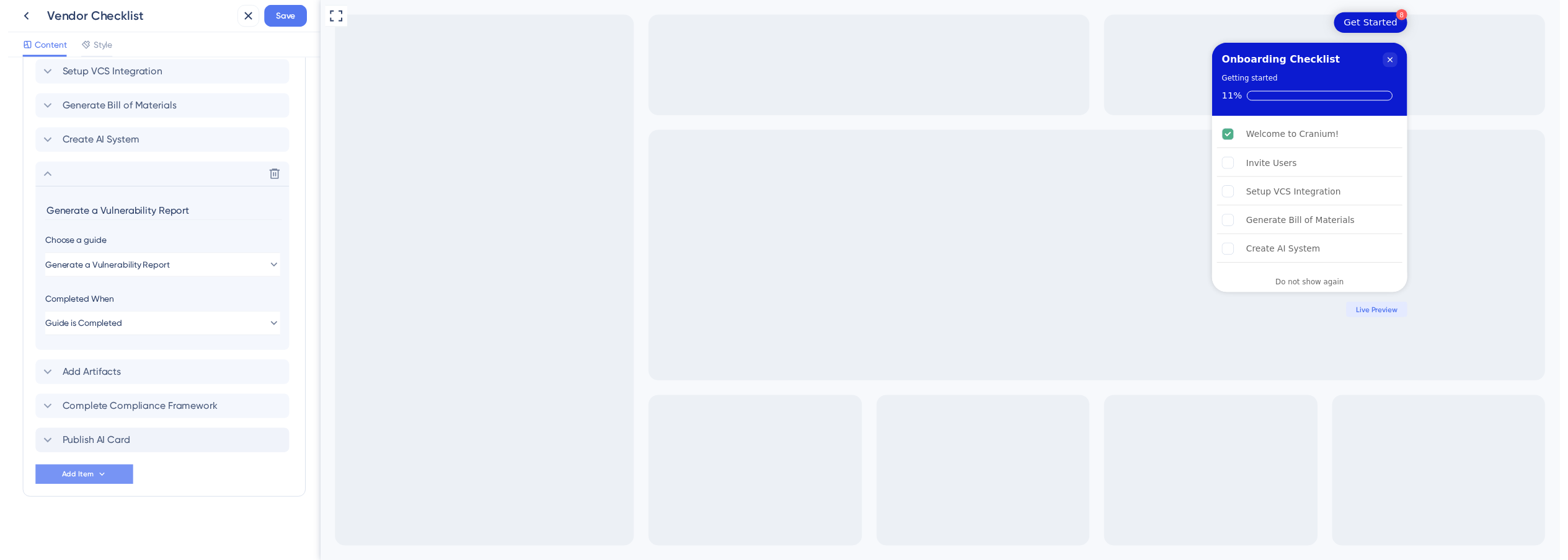
scroll to position [521, 0]
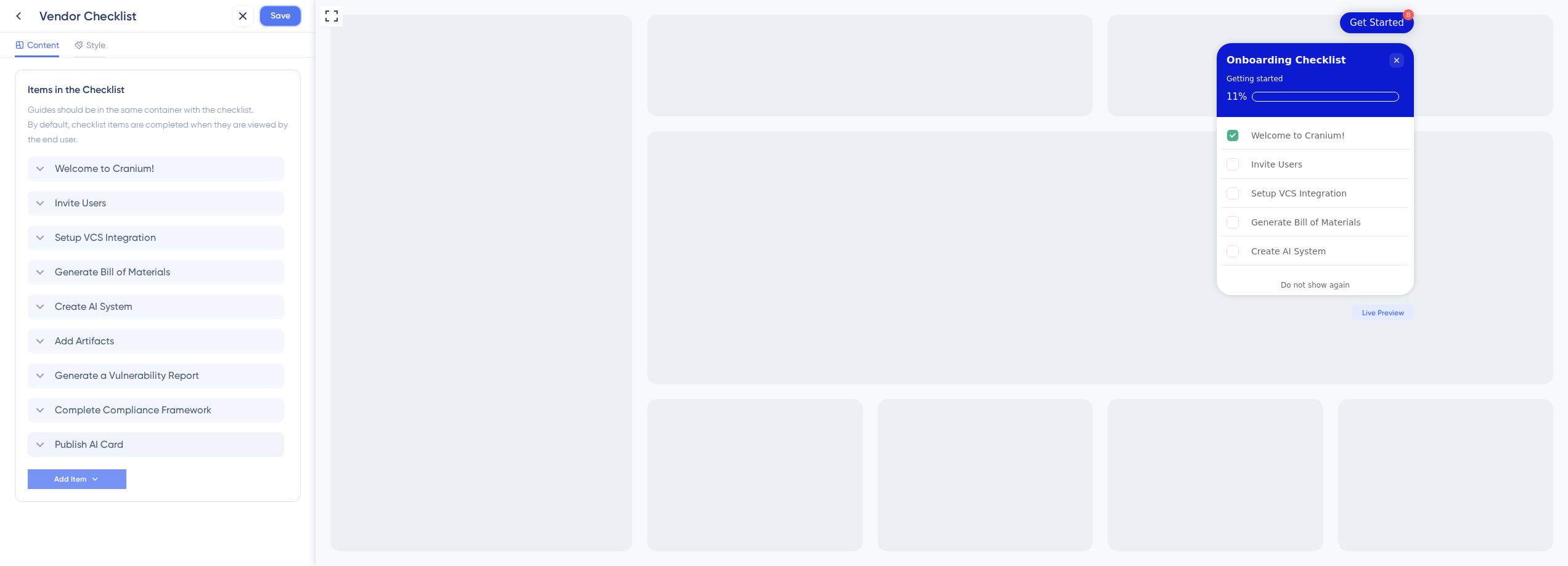
click at [268, 12] on button "Save" at bounding box center [281, 16] width 43 height 23
click at [17, 14] on icon at bounding box center [19, 16] width 5 height 8
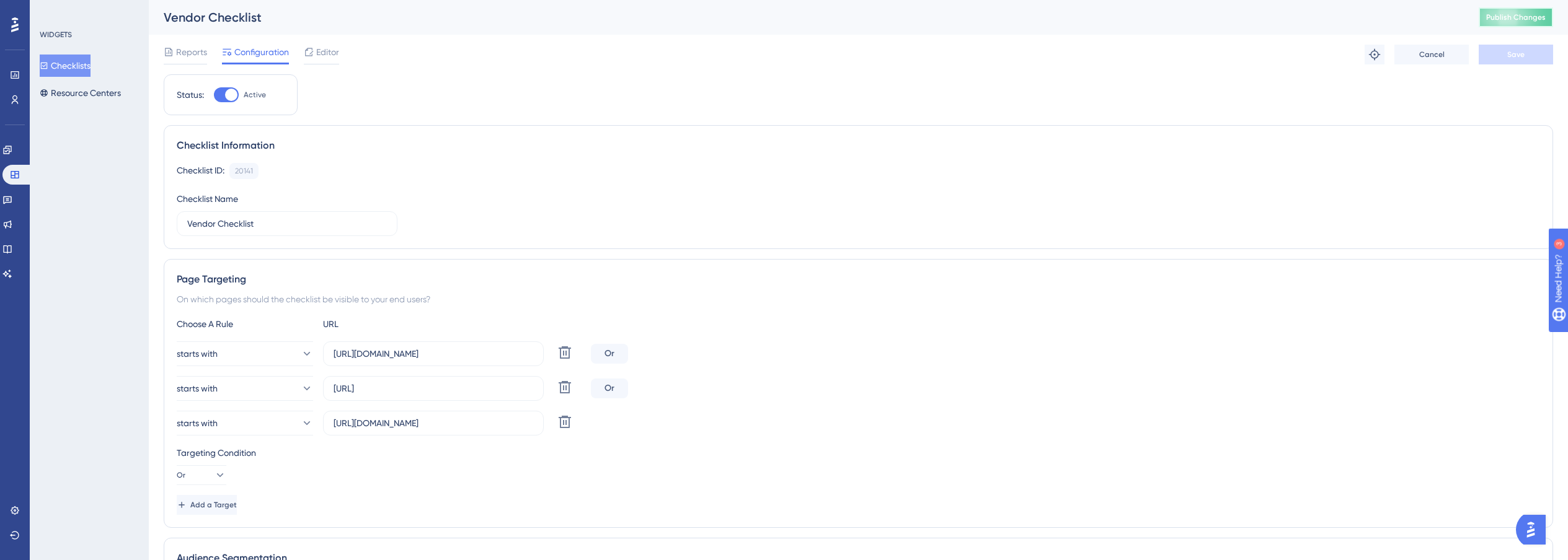
click at [1511, 15] on span "Publish Changes" at bounding box center [1516, 17] width 60 height 10
